Goal: Find specific page/section: Find specific page/section

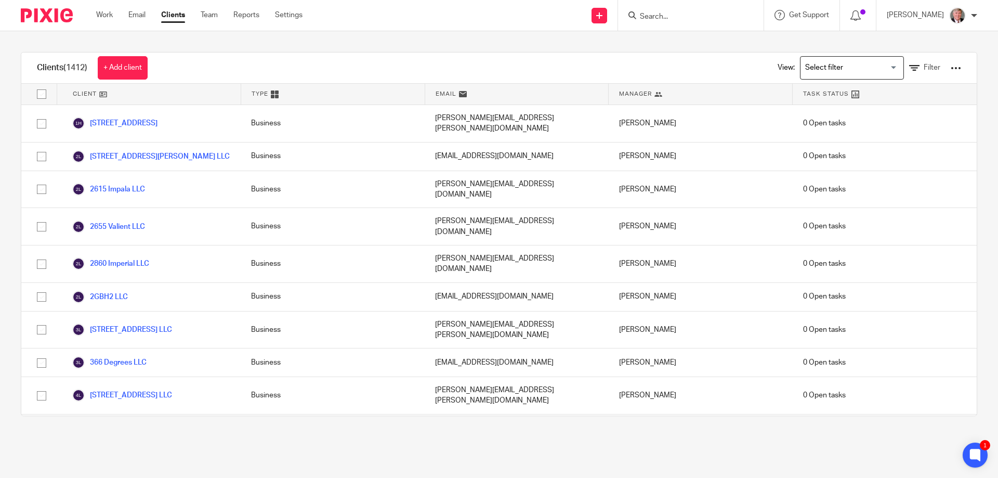
click at [682, 18] on input "Search" at bounding box center [686, 16] width 94 height 9
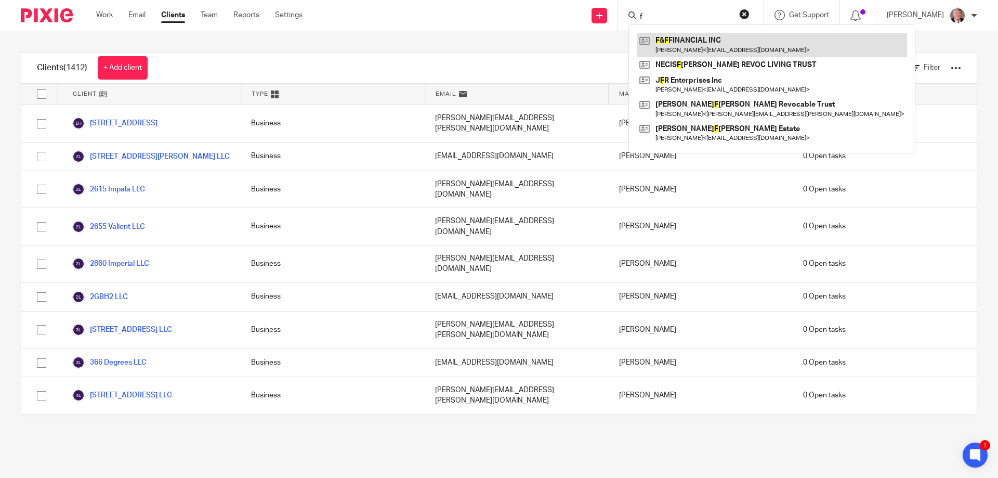
type input "f"
click at [716, 44] on link at bounding box center [772, 45] width 270 height 24
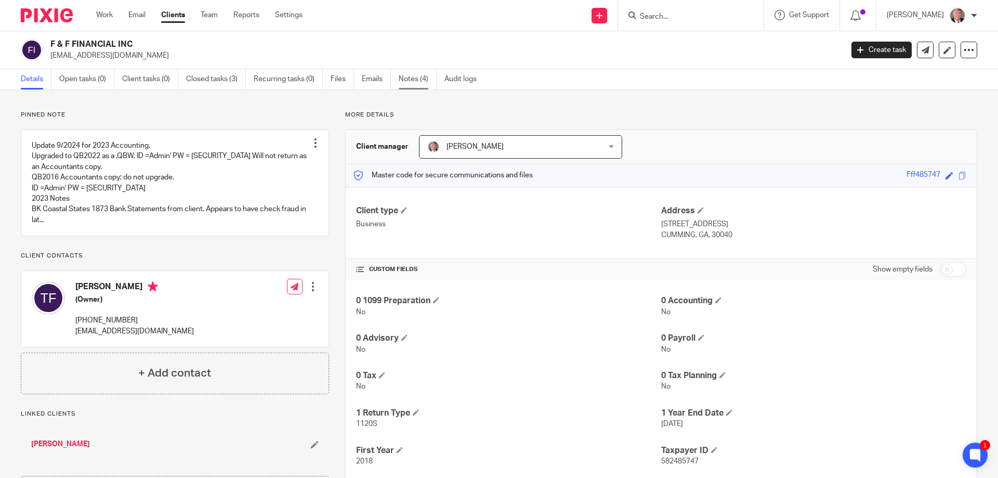
click at [411, 78] on link "Notes (4)" at bounding box center [418, 79] width 38 height 20
